Goal: Transaction & Acquisition: Purchase product/service

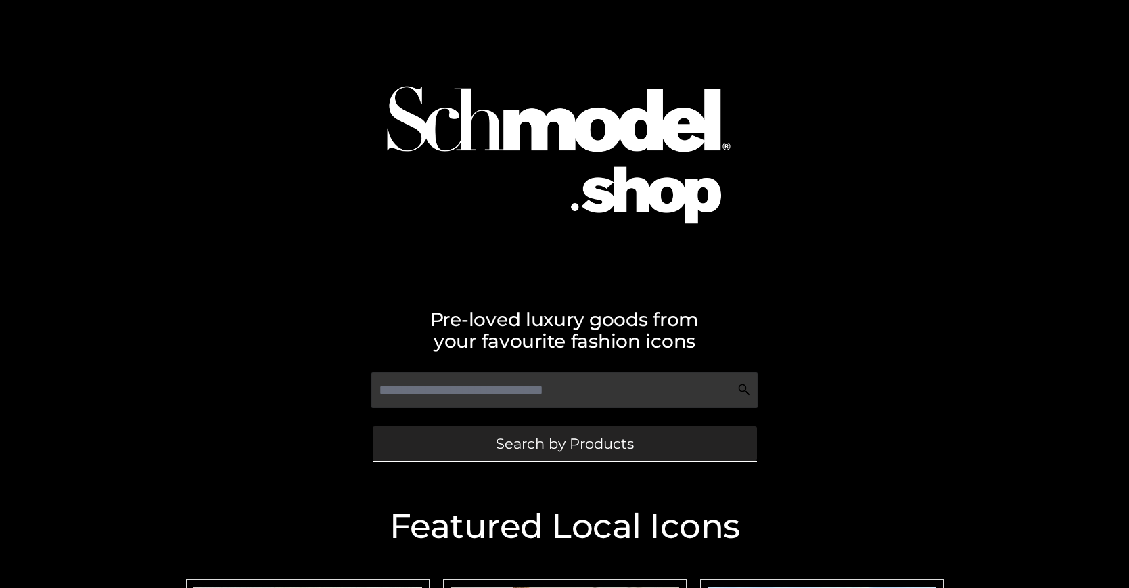
click at [564, 443] on span "Search by Products" at bounding box center [565, 443] width 138 height 14
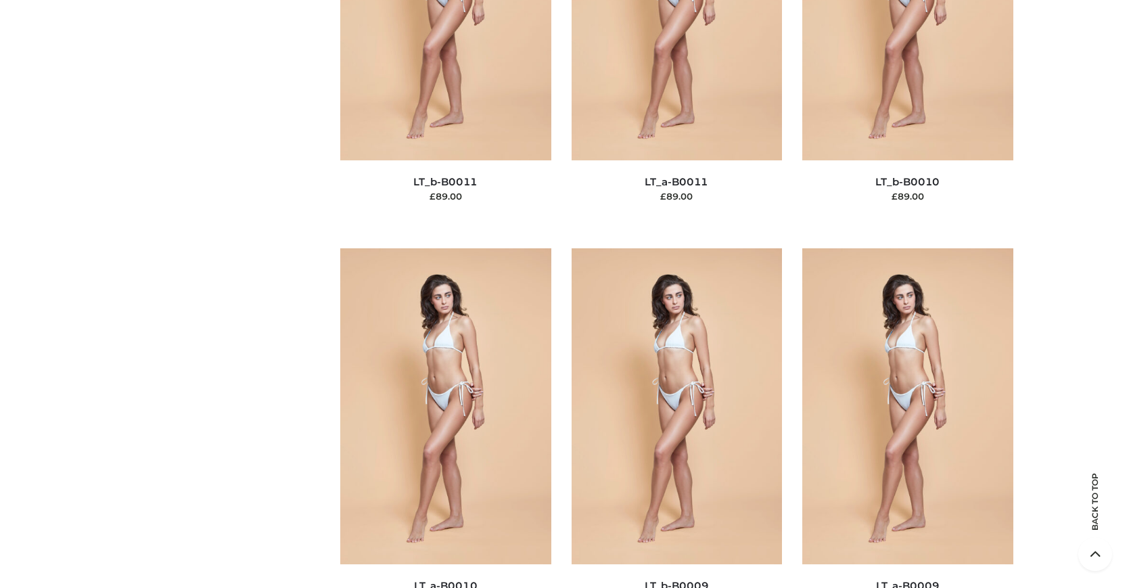
scroll to position [204, 0]
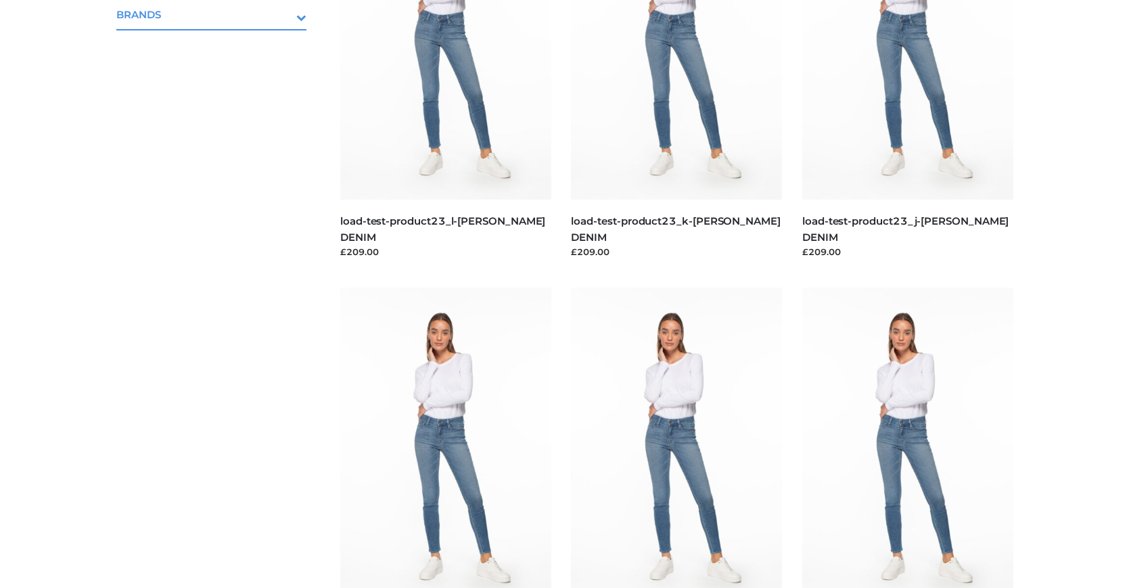
click at [283, 14] on icon "Toggle Submenu" at bounding box center [230, 17] width 151 height 16
click at [218, 43] on span "OPP SWIMWEAR" at bounding box center [218, 44] width 177 height 16
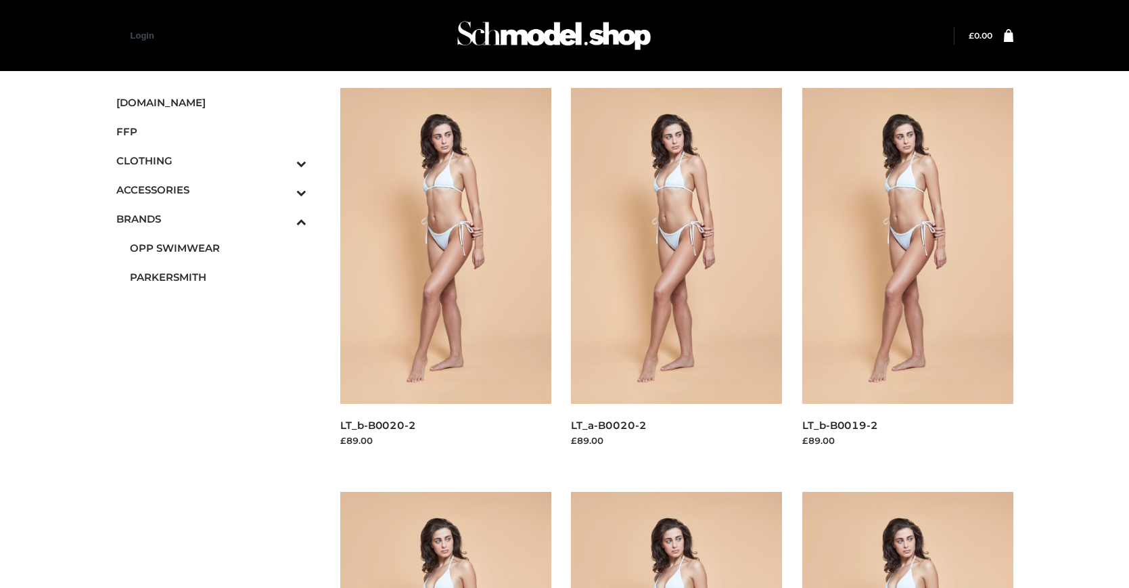
scroll to position [685, 0]
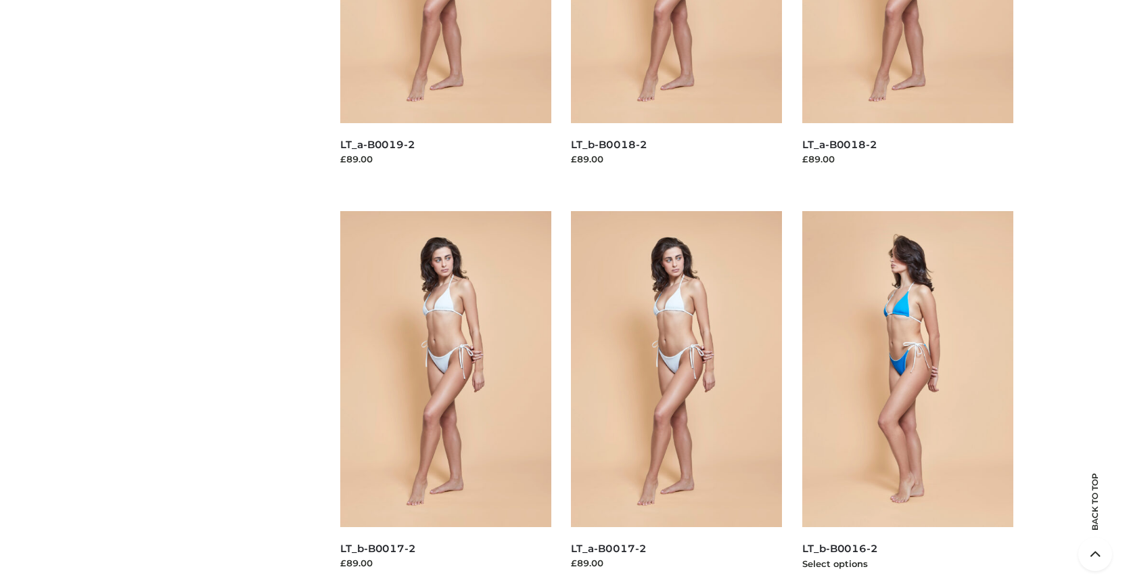
click at [907, 399] on img at bounding box center [907, 369] width 211 height 316
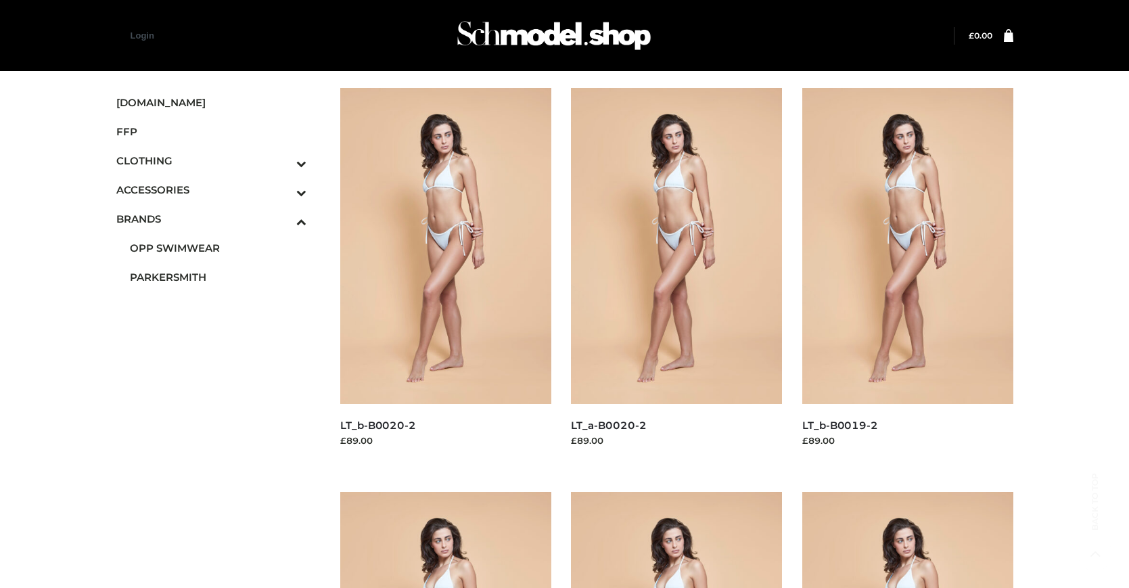
scroll to position [1089, 0]
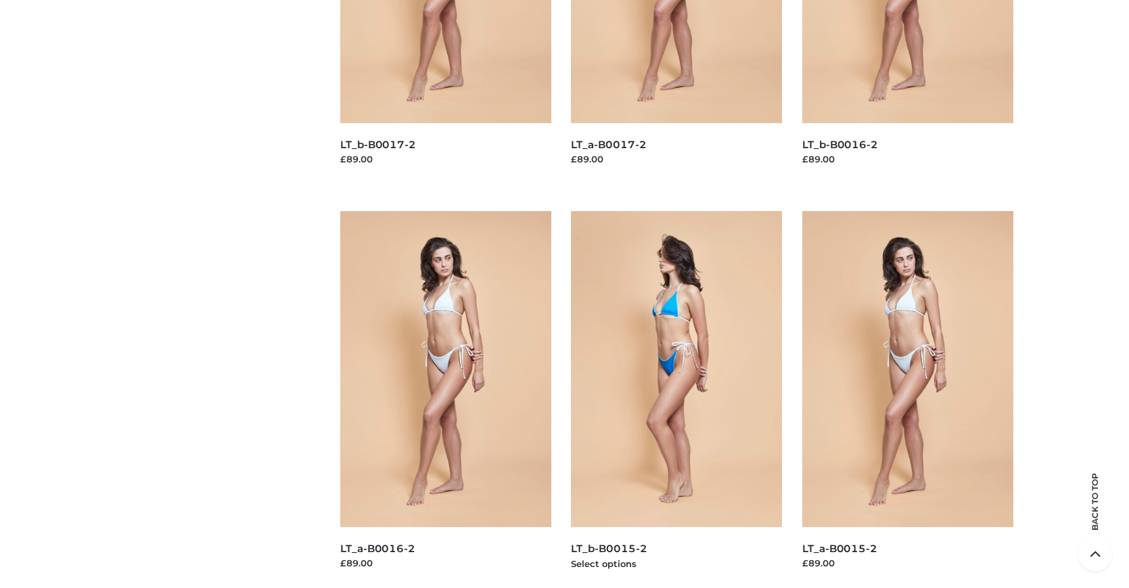
click at [676, 399] on img at bounding box center [676, 369] width 211 height 316
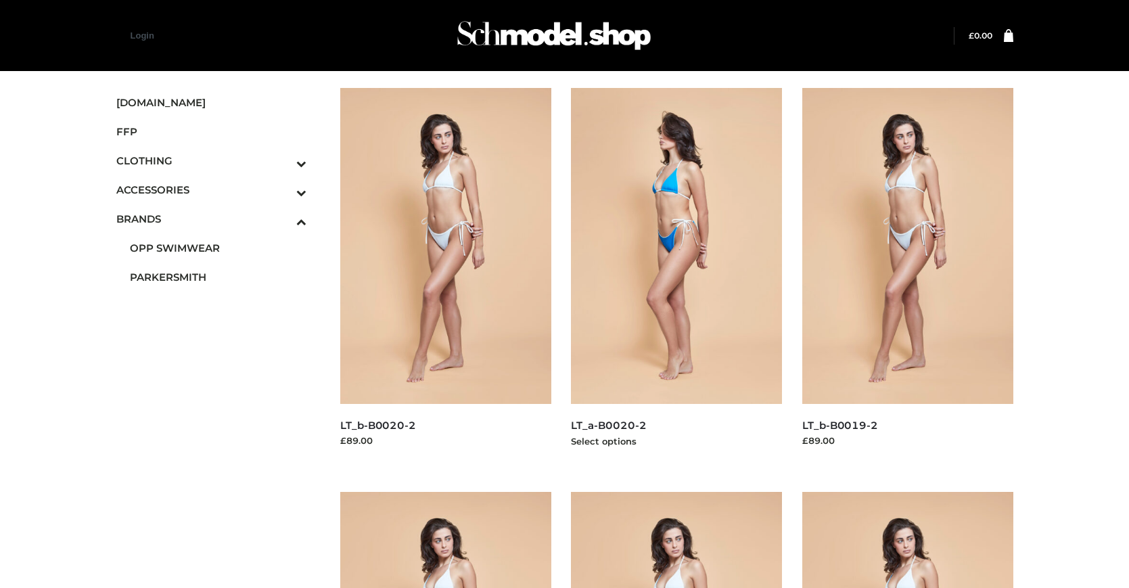
click at [676, 276] on img at bounding box center [676, 246] width 211 height 316
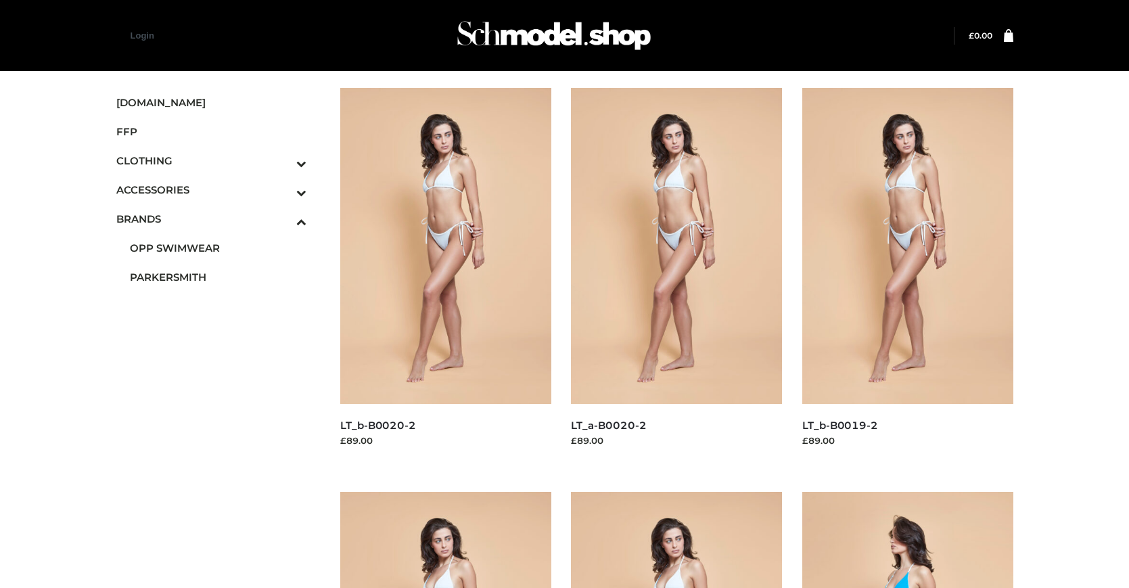
click at [283, 189] on icon "Toggle Submenu" at bounding box center [230, 193] width 151 height 16
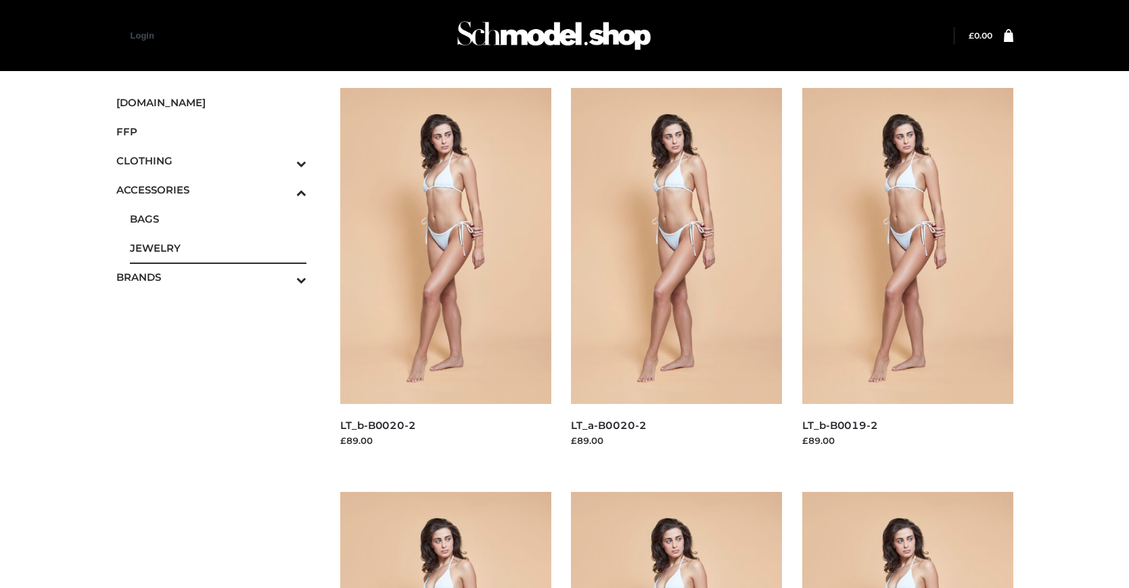
click at [218, 248] on span "JEWELRY" at bounding box center [218, 248] width 177 height 16
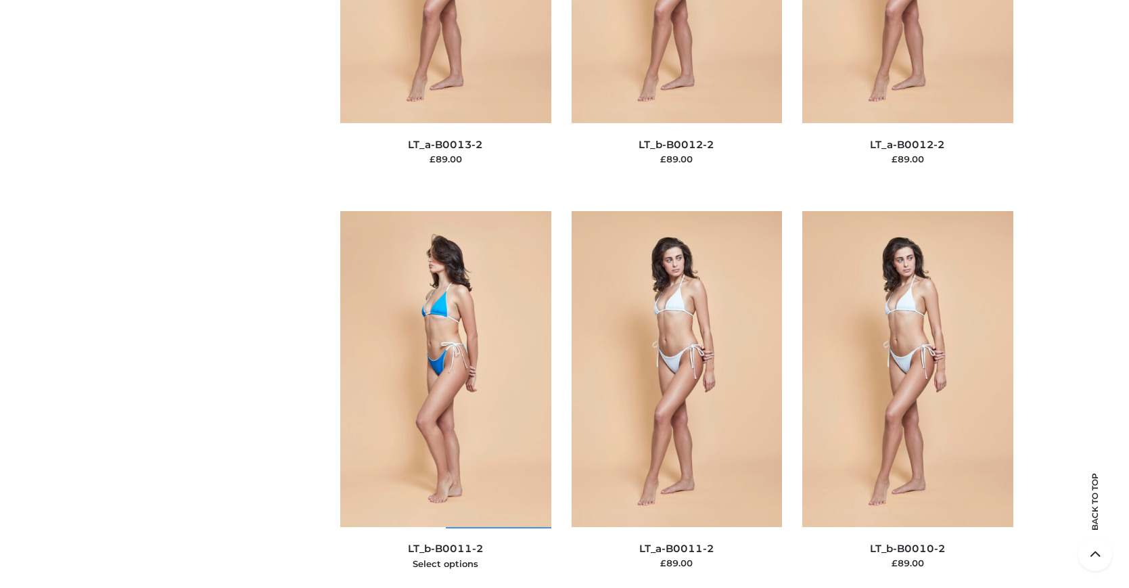
click at [445, 399] on img at bounding box center [445, 369] width 211 height 316
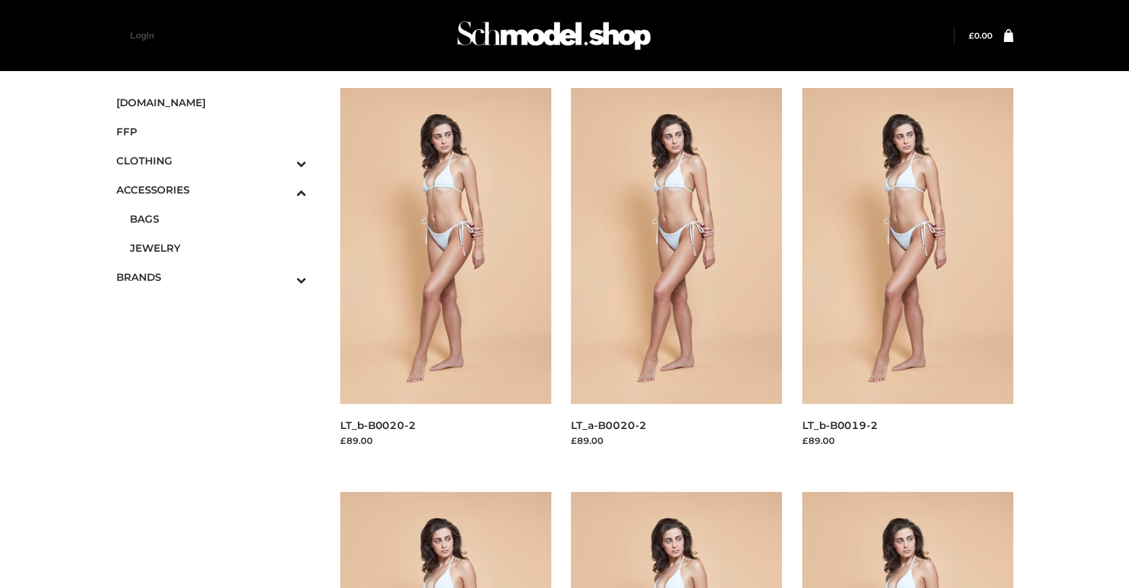
scroll to position [1506, 0]
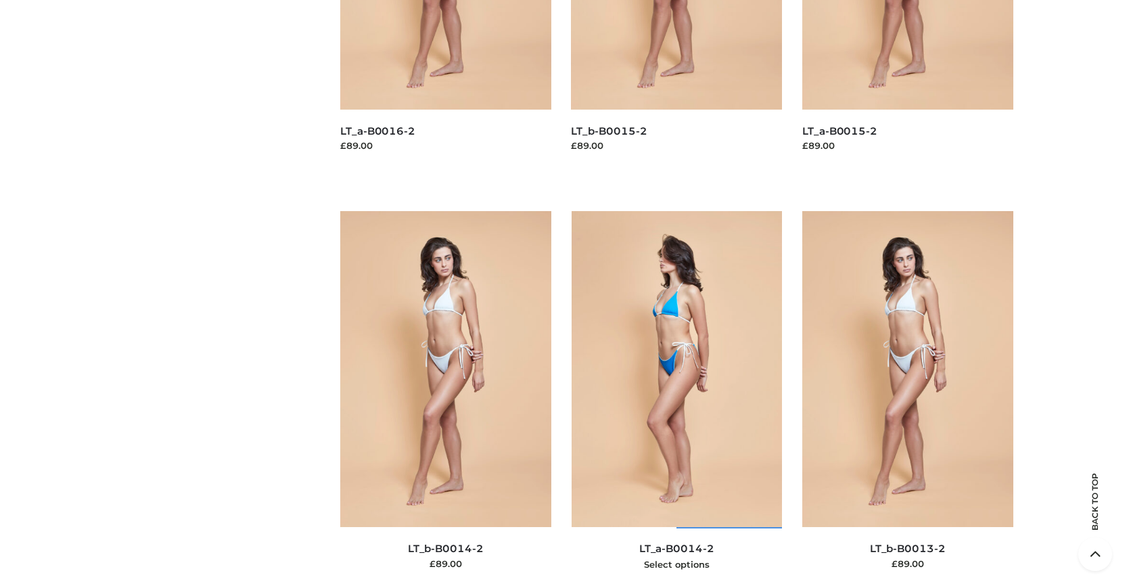
click at [676, 399] on img at bounding box center [676, 369] width 211 height 316
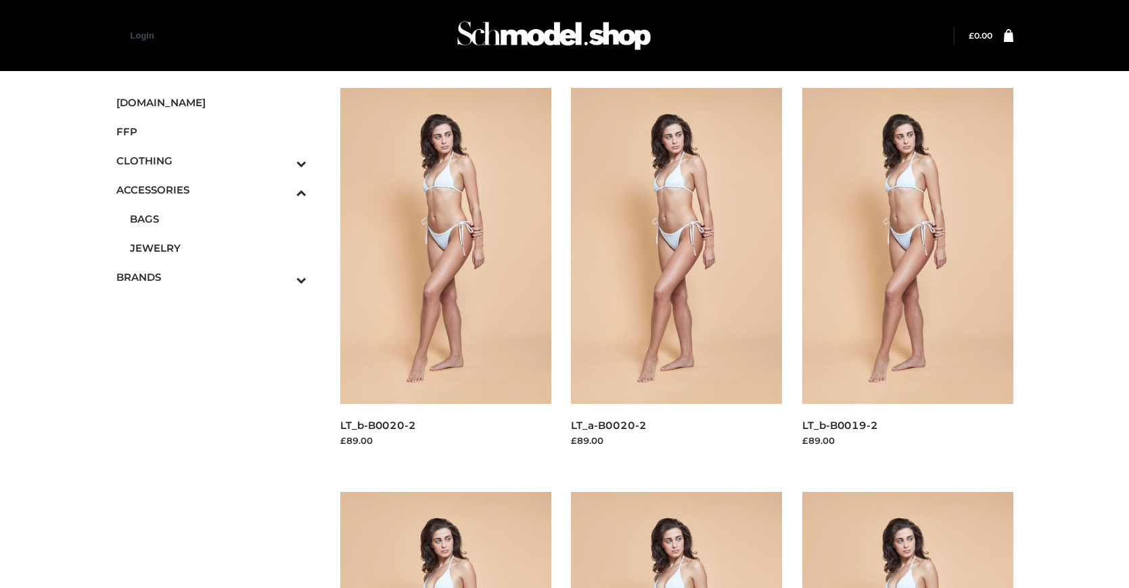
scroll to position [1089, 0]
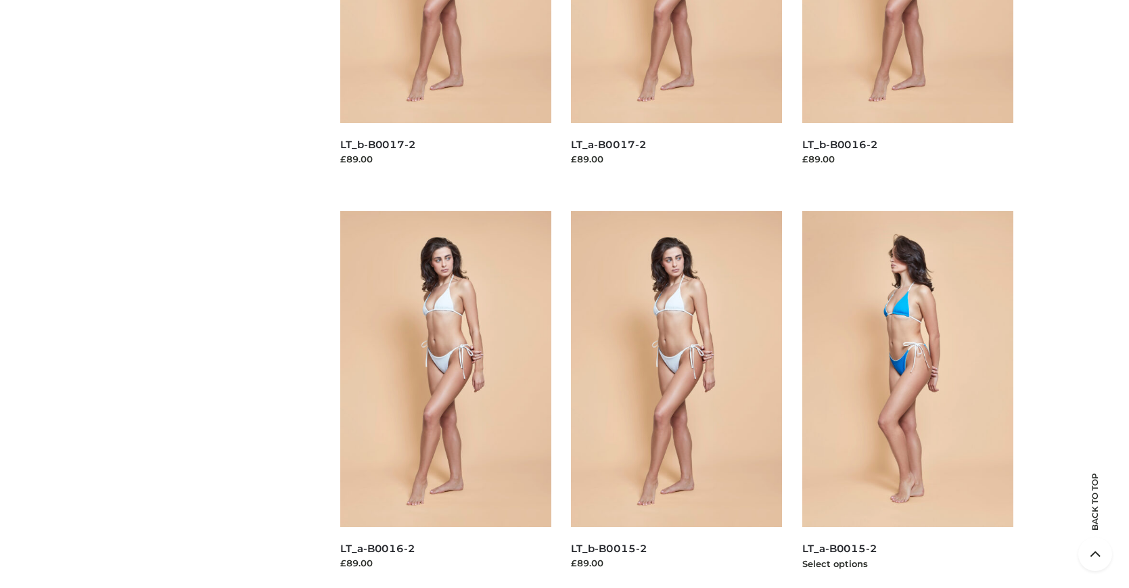
click at [907, 399] on img at bounding box center [907, 369] width 211 height 316
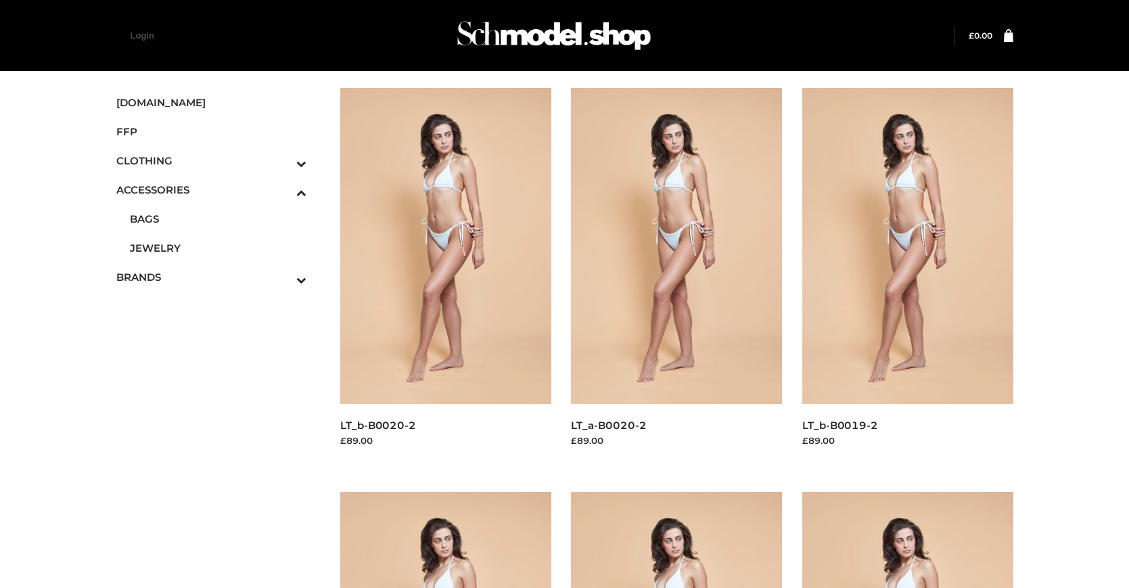
scroll to position [2718, 0]
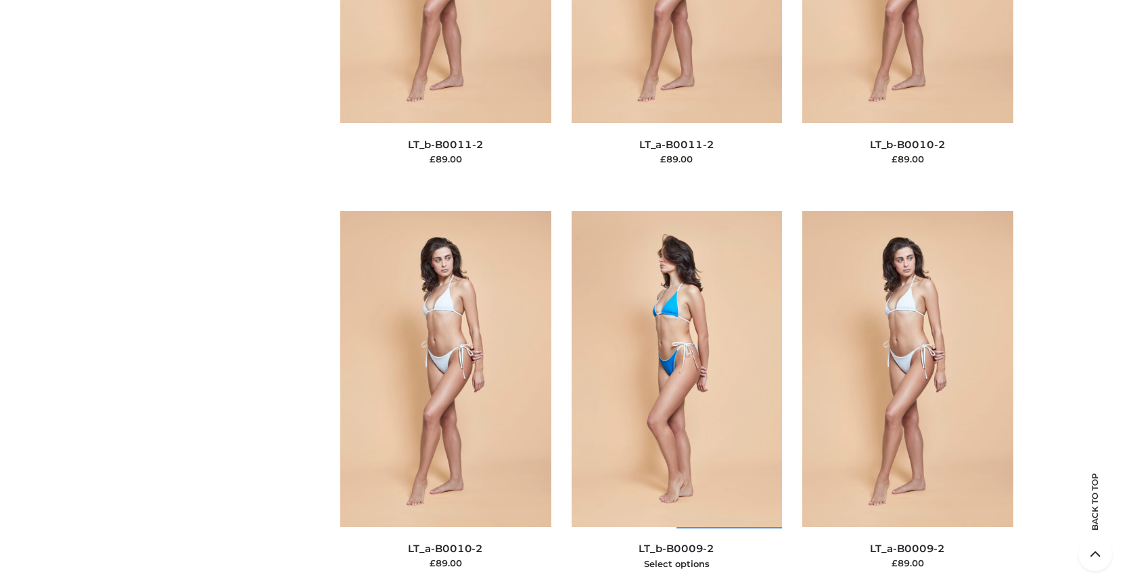
click at [676, 399] on img at bounding box center [676, 369] width 211 height 316
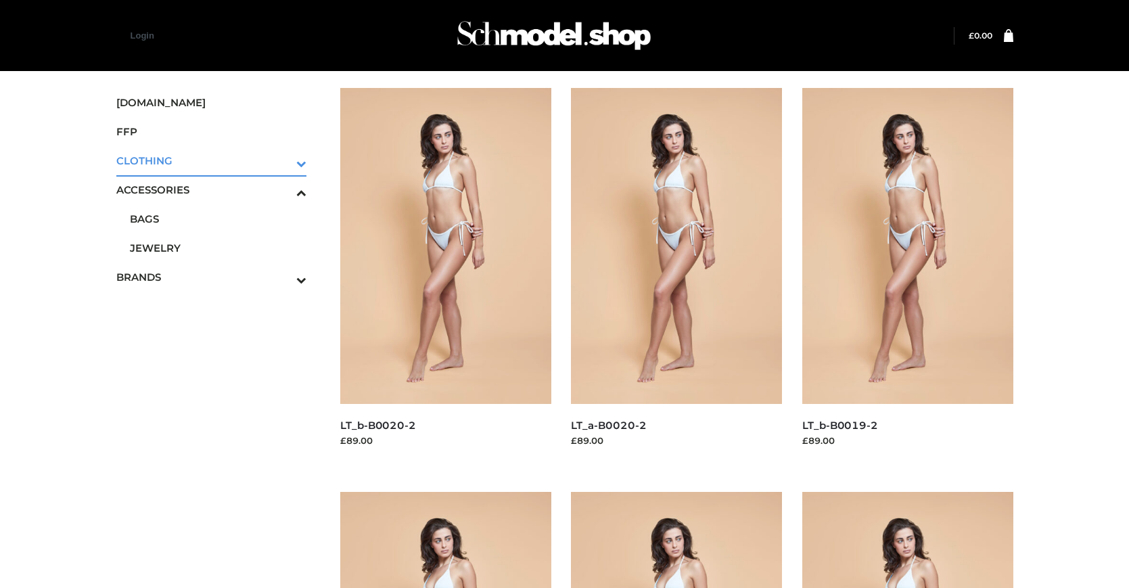
click at [283, 160] on icon "Toggle Submenu" at bounding box center [230, 164] width 151 height 16
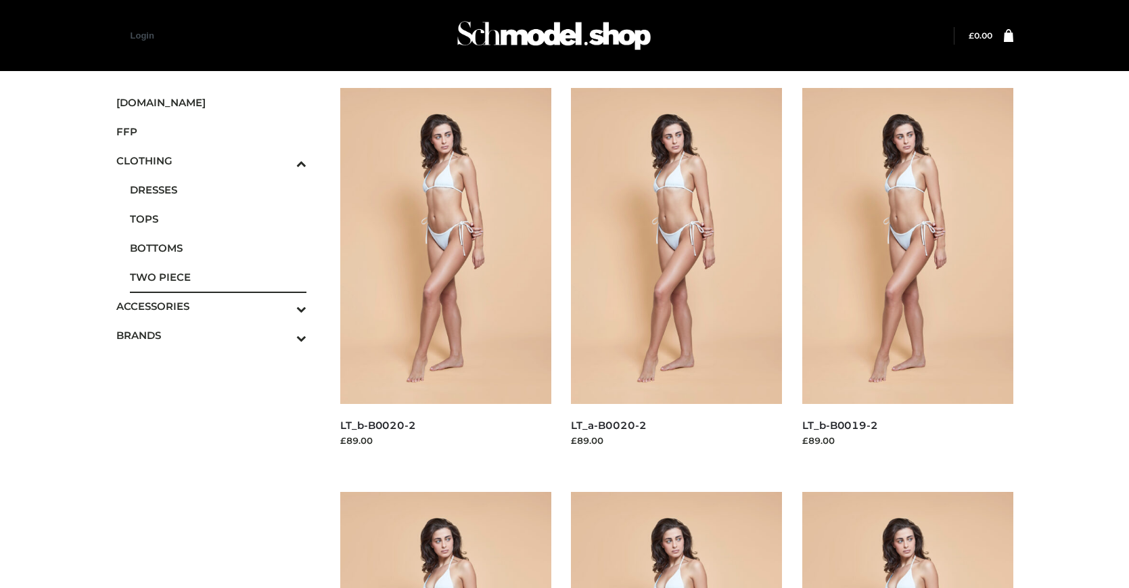
click at [218, 277] on span "TWO PIECE" at bounding box center [218, 277] width 177 height 16
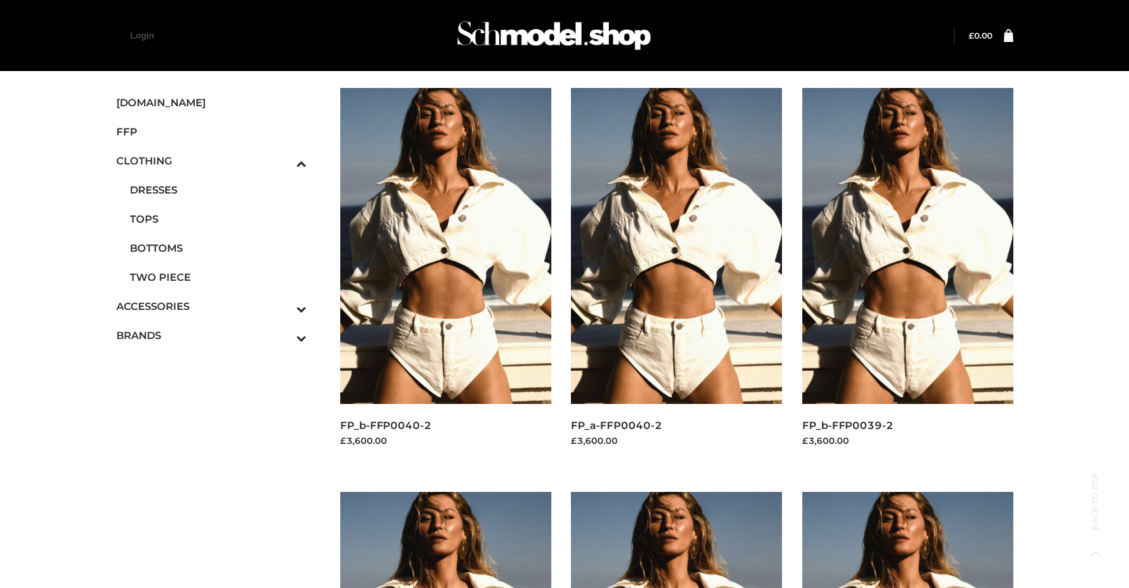
scroll to position [1089, 0]
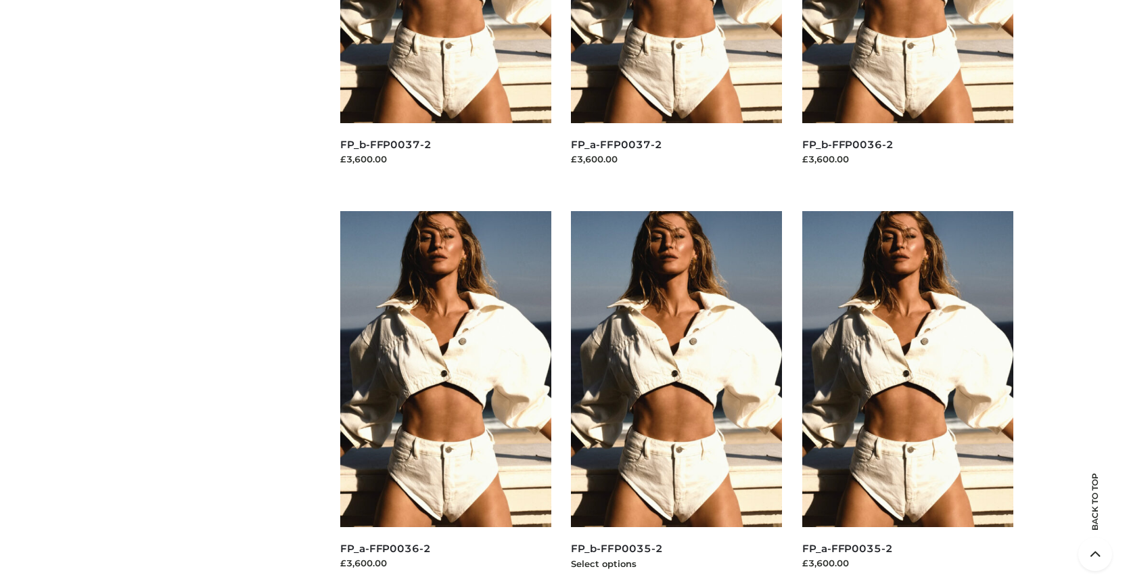
click at [676, 399] on img at bounding box center [676, 369] width 211 height 316
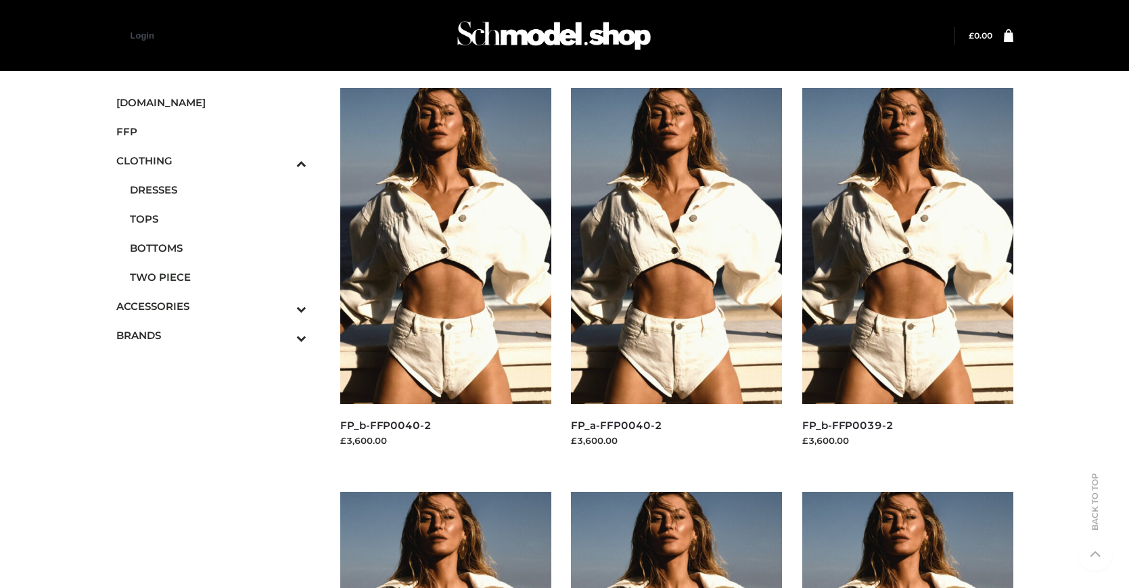
scroll to position [685, 0]
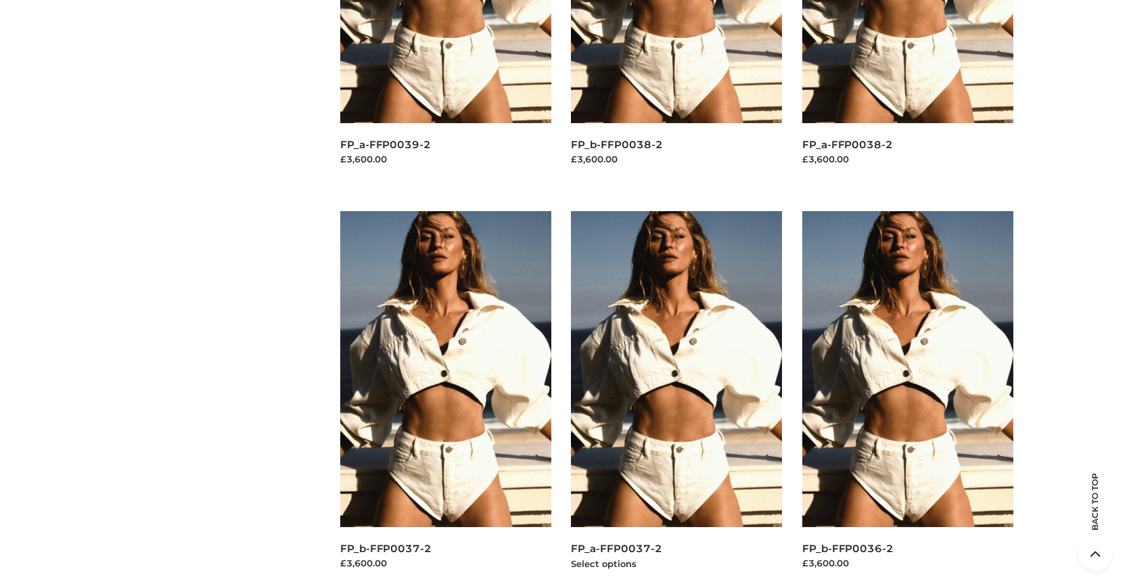
click at [676, 399] on img at bounding box center [676, 369] width 211 height 316
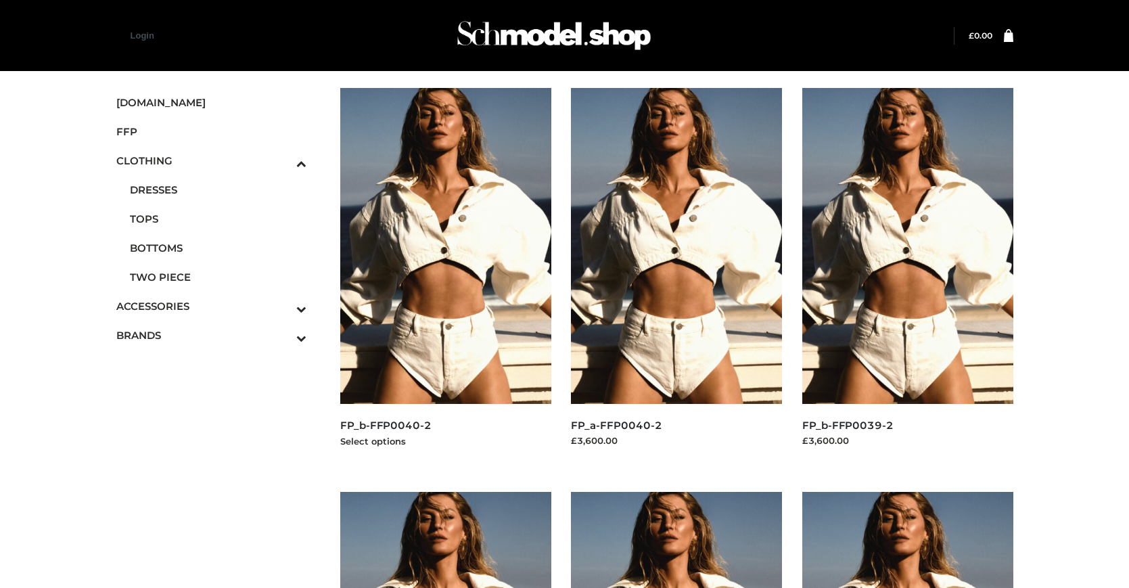
click at [445, 276] on img at bounding box center [445, 246] width 211 height 316
click at [907, 276] on img at bounding box center [907, 246] width 211 height 316
click at [211, 131] on span "FFP" at bounding box center [211, 132] width 191 height 16
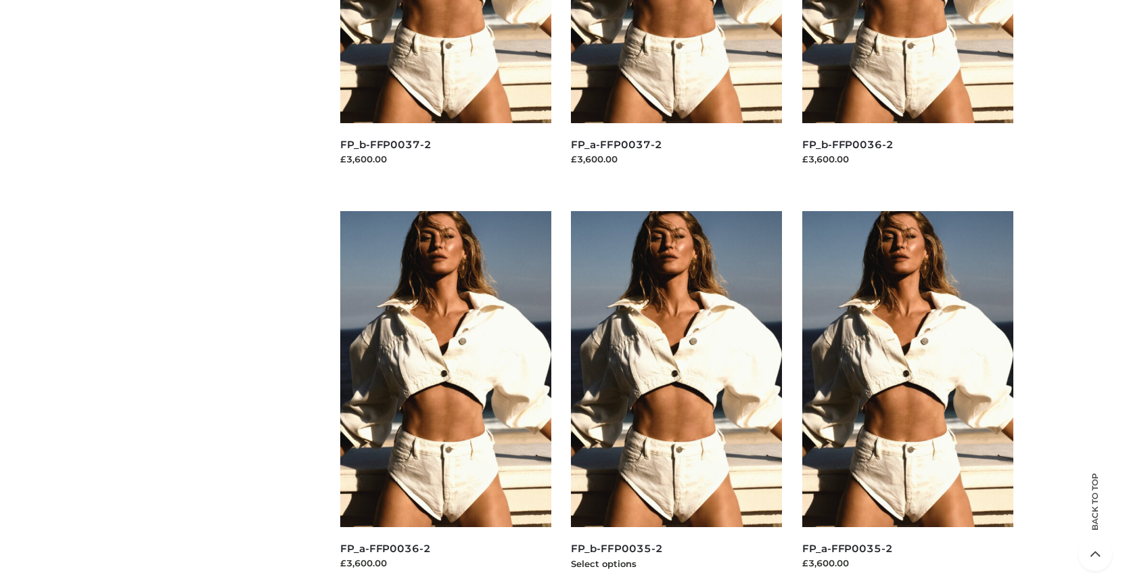
click at [676, 399] on img at bounding box center [676, 369] width 211 height 316
click at [907, 399] on img at bounding box center [907, 369] width 211 height 316
click at [445, 399] on img at bounding box center [445, 369] width 211 height 316
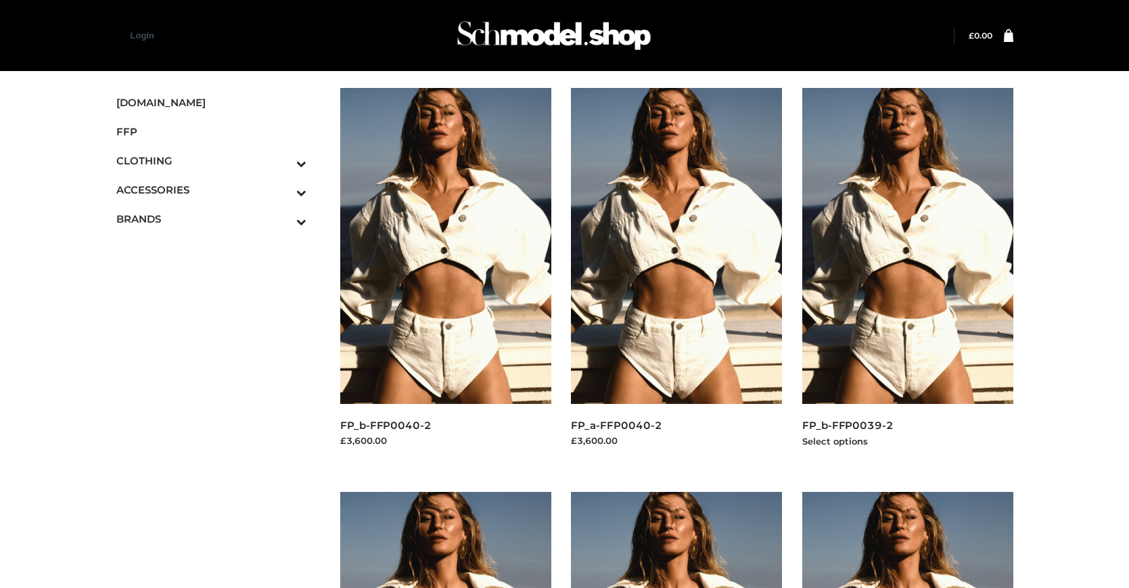
click at [907, 276] on img at bounding box center [907, 246] width 211 height 316
